Goal: Information Seeking & Learning: Check status

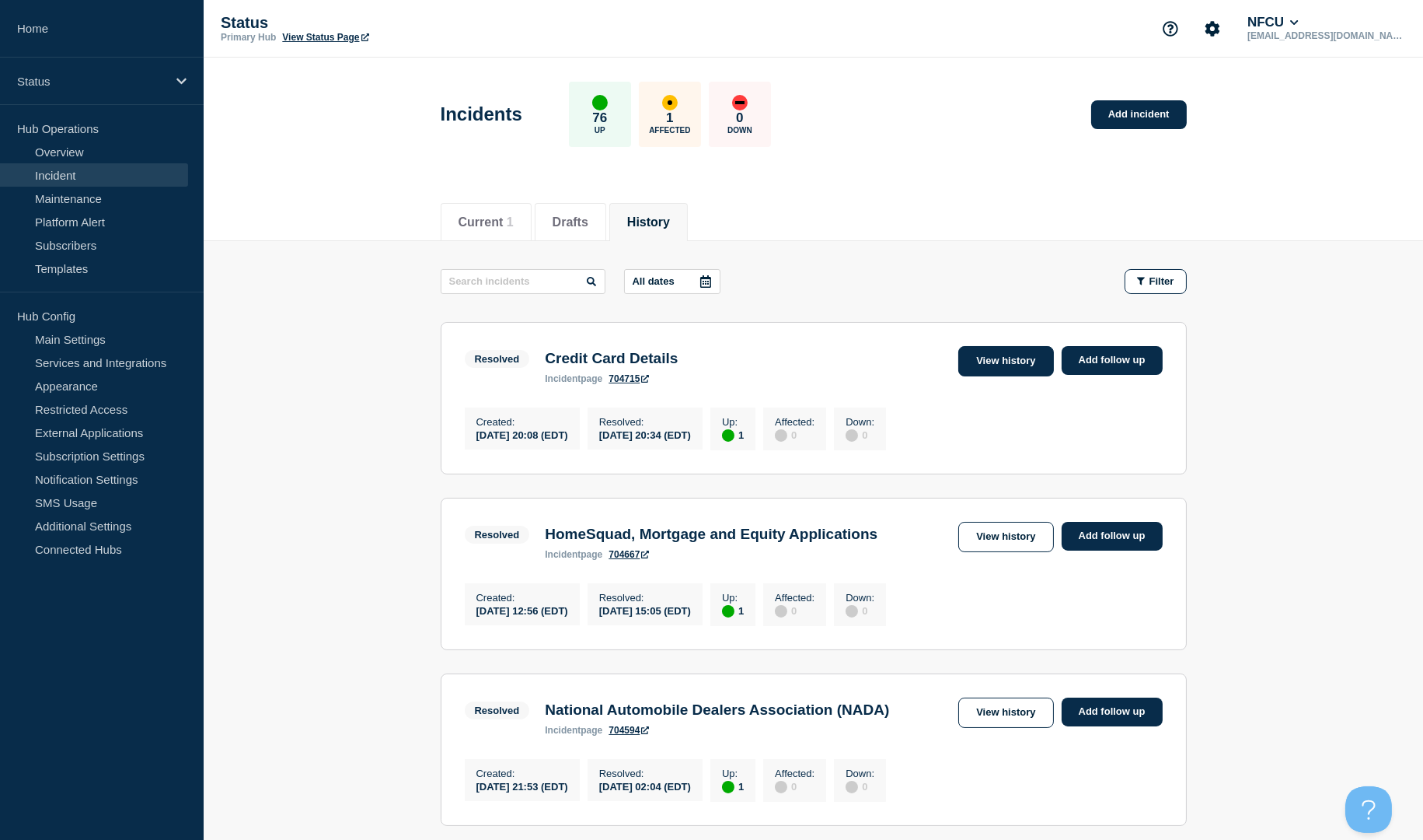
click at [993, 361] on link "View history" at bounding box center [1005, 361] width 94 height 30
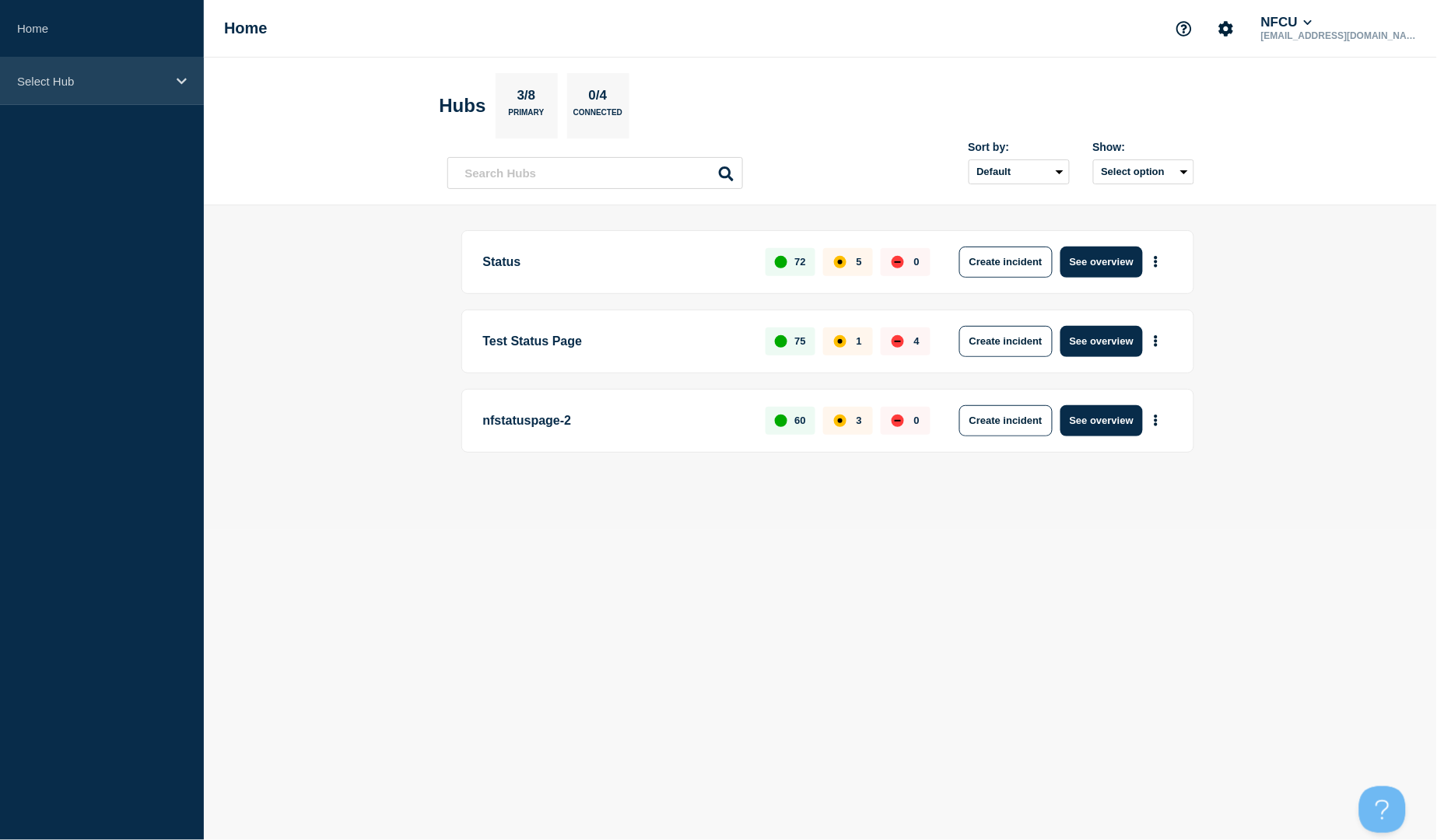
click at [159, 89] on div "Select Hub" at bounding box center [102, 81] width 204 height 47
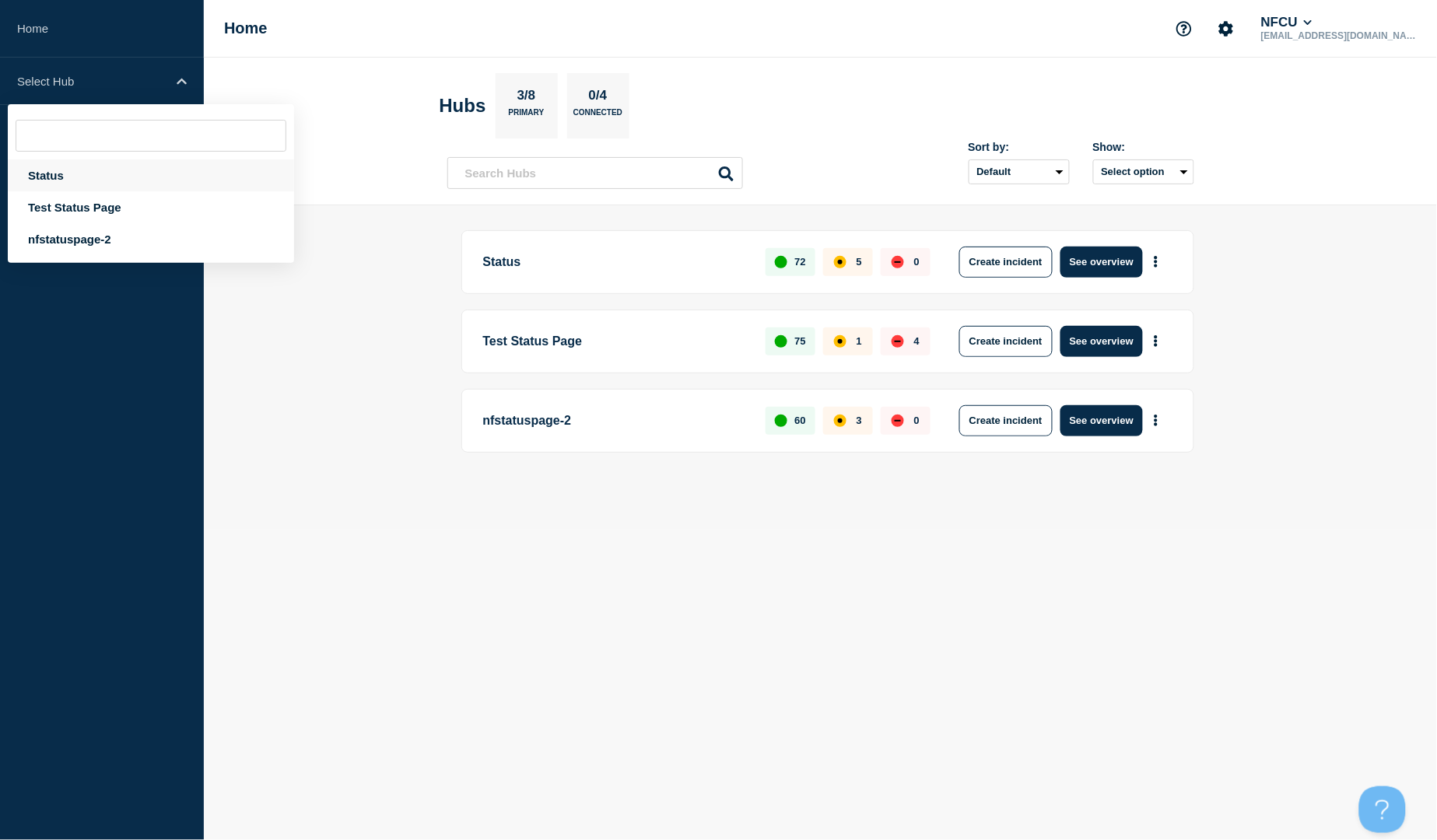
click at [90, 174] on div "Status" at bounding box center [150, 176] width 286 height 32
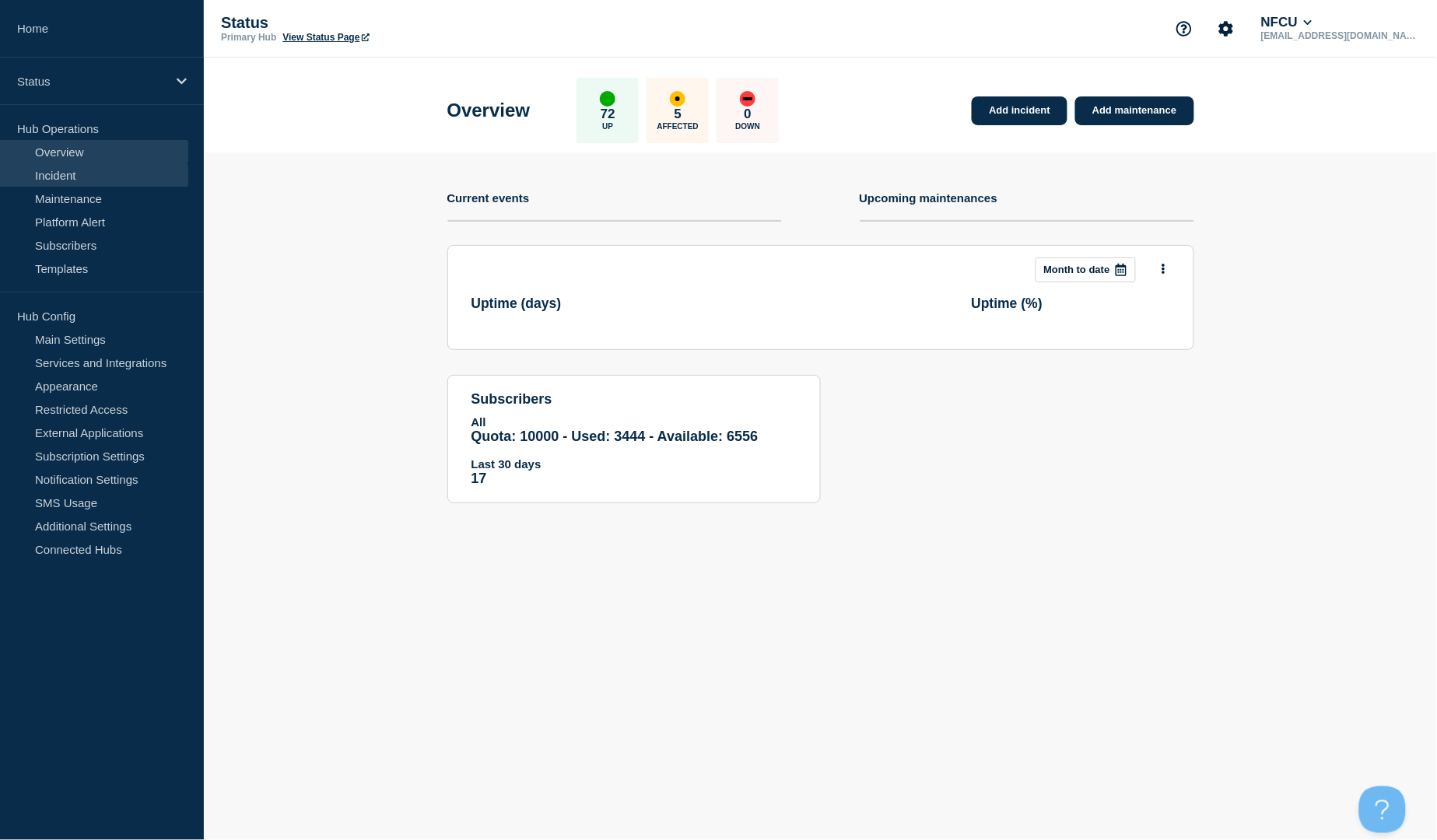
click at [65, 175] on link "Incident" at bounding box center [94, 175] width 188 height 24
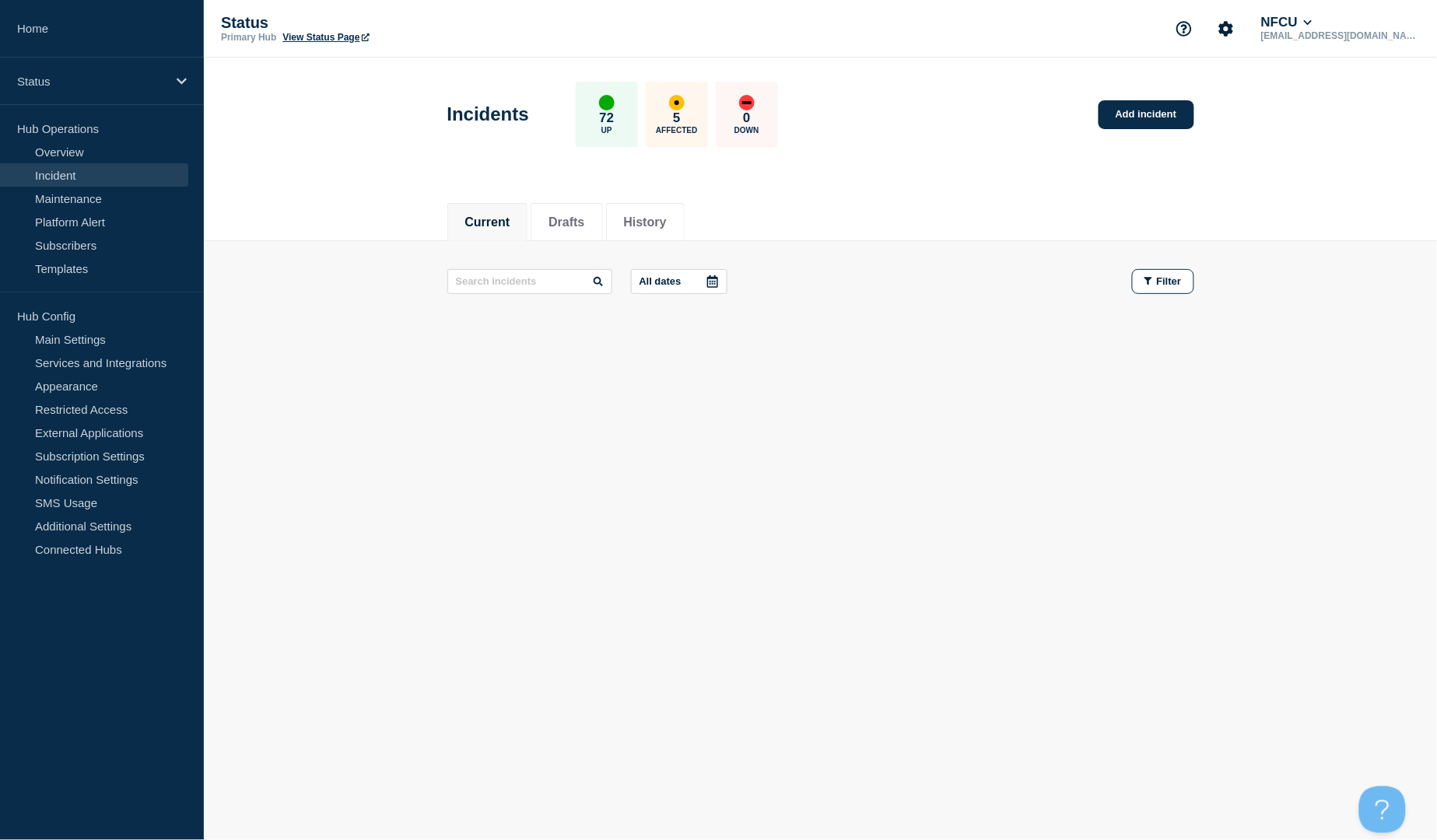
click at [985, 515] on body "Home Status Hub Operations Overview Incident Maintenance Platform Alert Subscri…" at bounding box center [718, 420] width 1437 height 840
click at [659, 222] on button "History" at bounding box center [645, 222] width 43 height 14
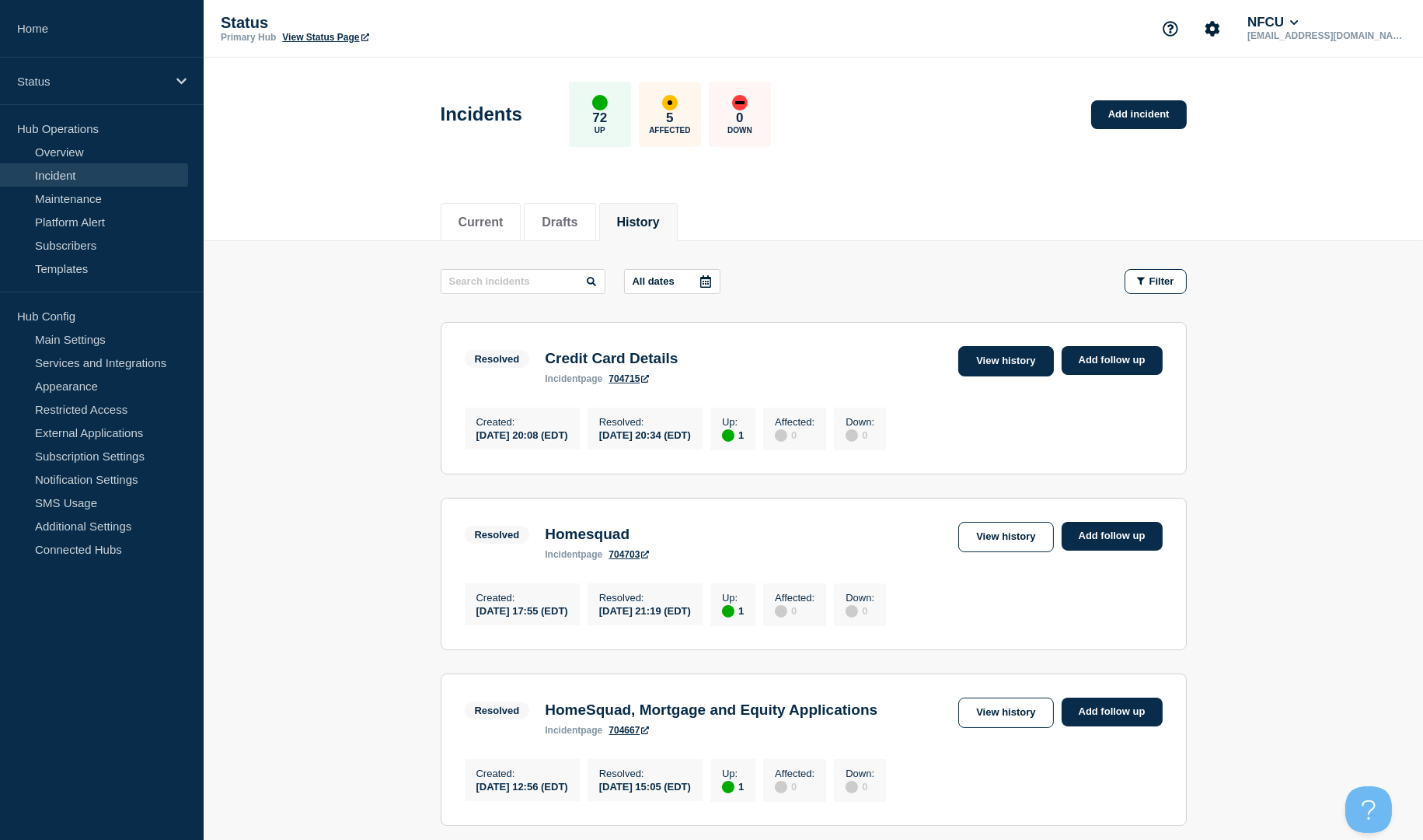
click at [1014, 360] on link "View history" at bounding box center [1005, 361] width 94 height 30
